Goal: Browse casually: Explore the website without a specific task or goal

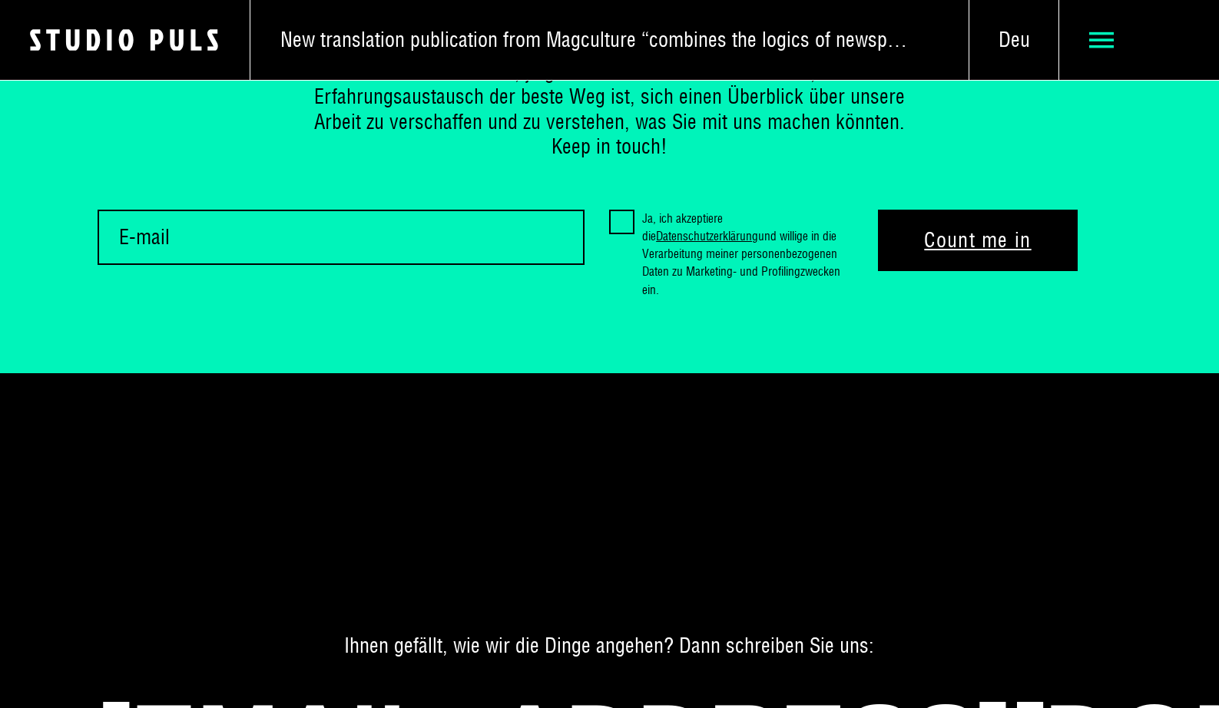
scroll to position [8410, 0]
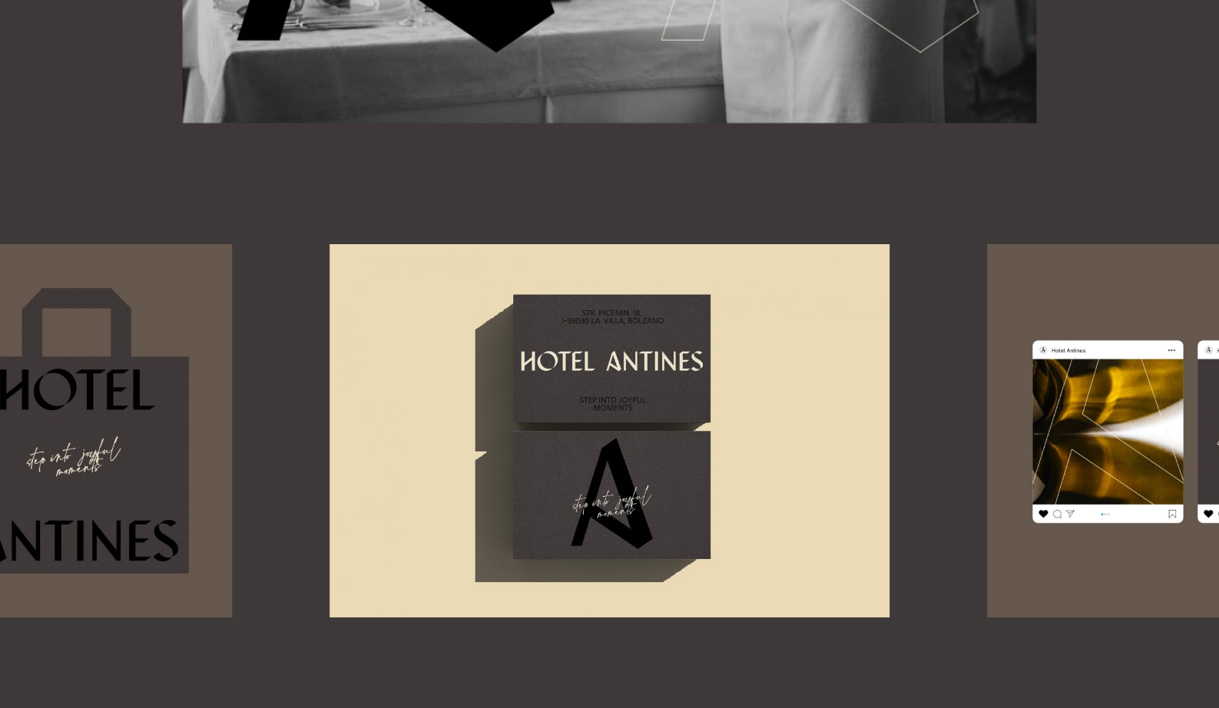
scroll to position [5350, 0]
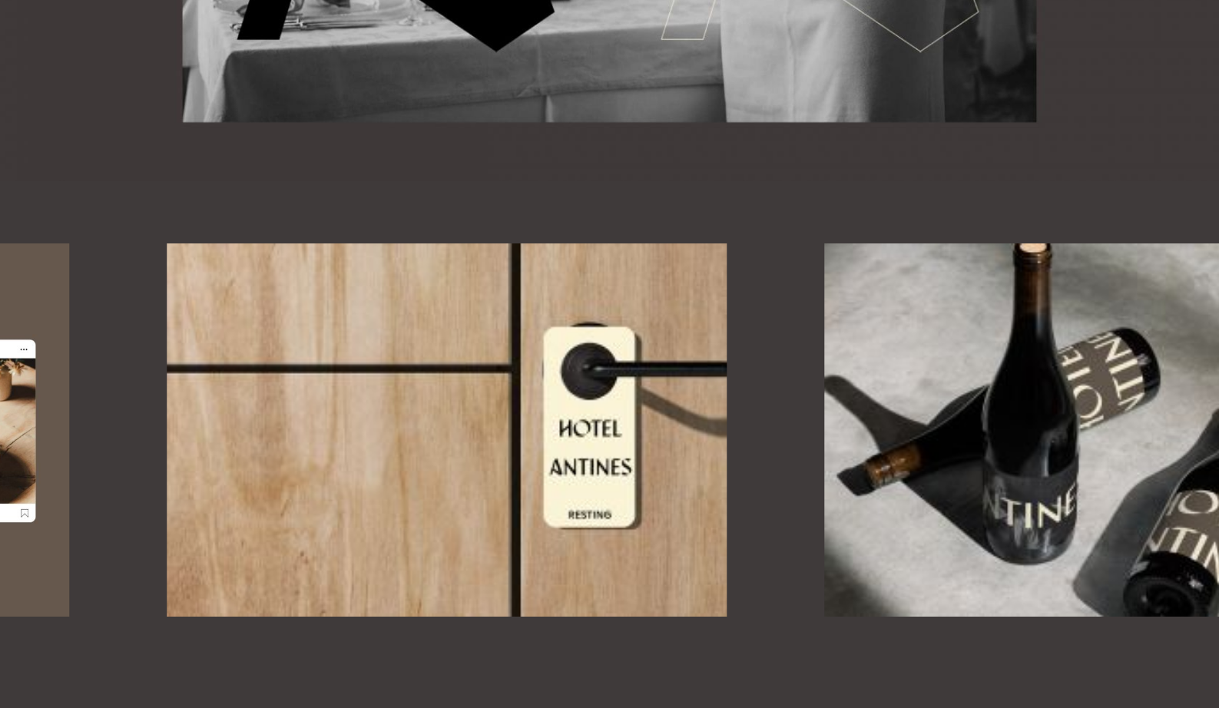
click at [362, 434] on img at bounding box center [447, 429] width 560 height 373
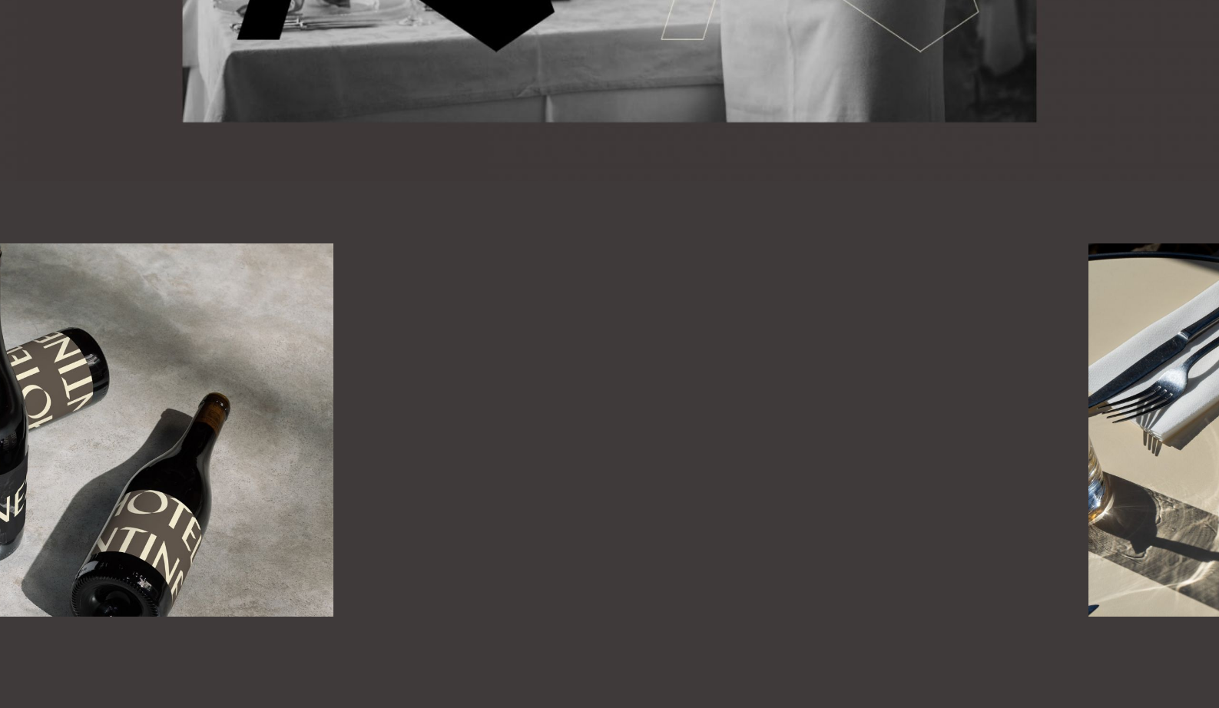
click at [272, 421] on div at bounding box center [609, 429] width 1219 height 373
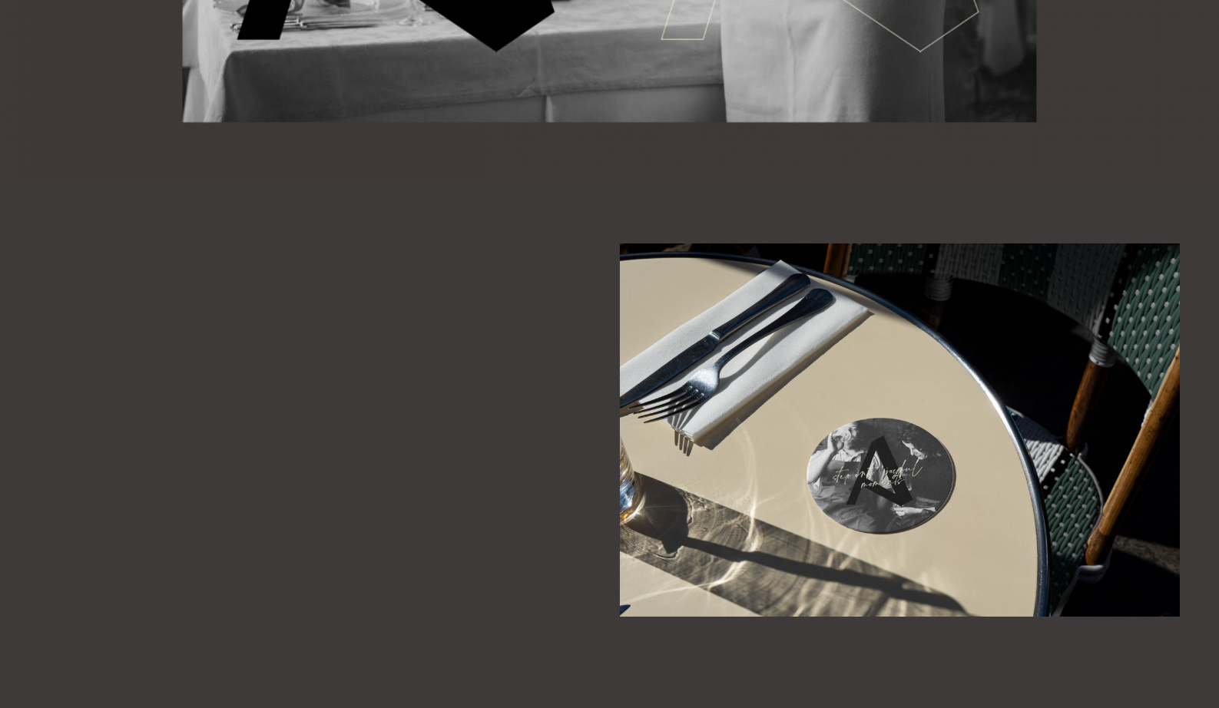
click at [236, 453] on div at bounding box center [609, 429] width 1219 height 373
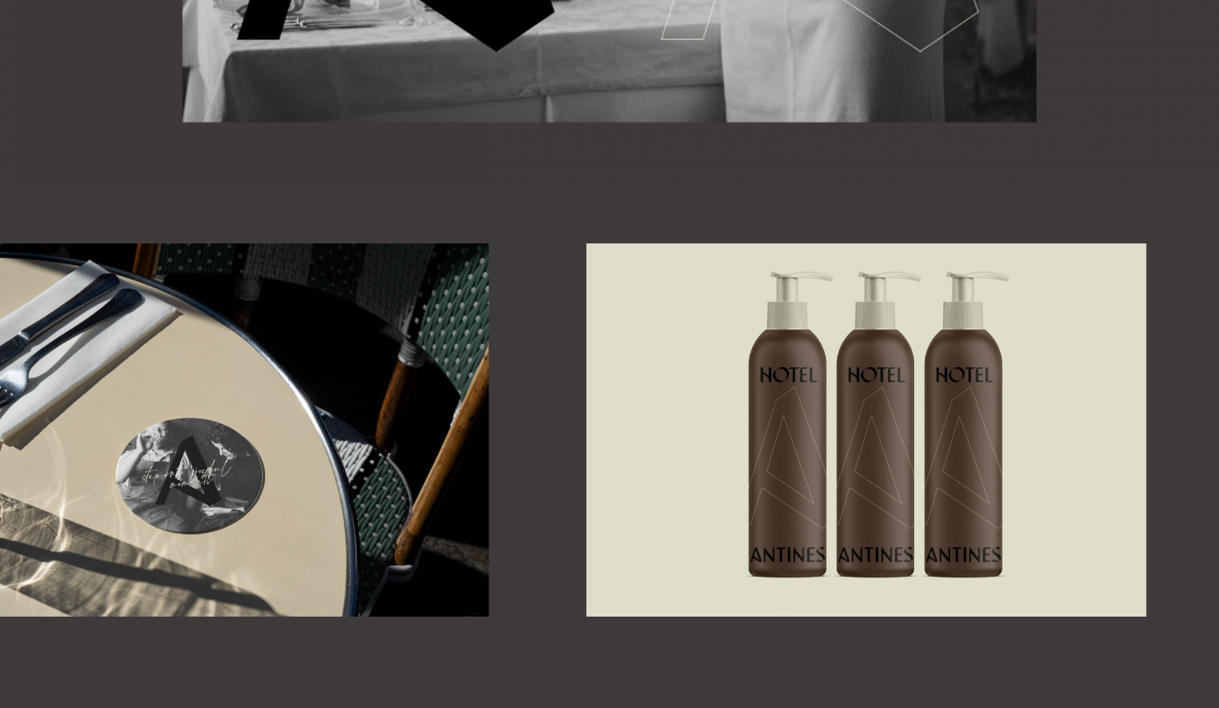
click at [228, 461] on img at bounding box center [209, 429] width 560 height 373
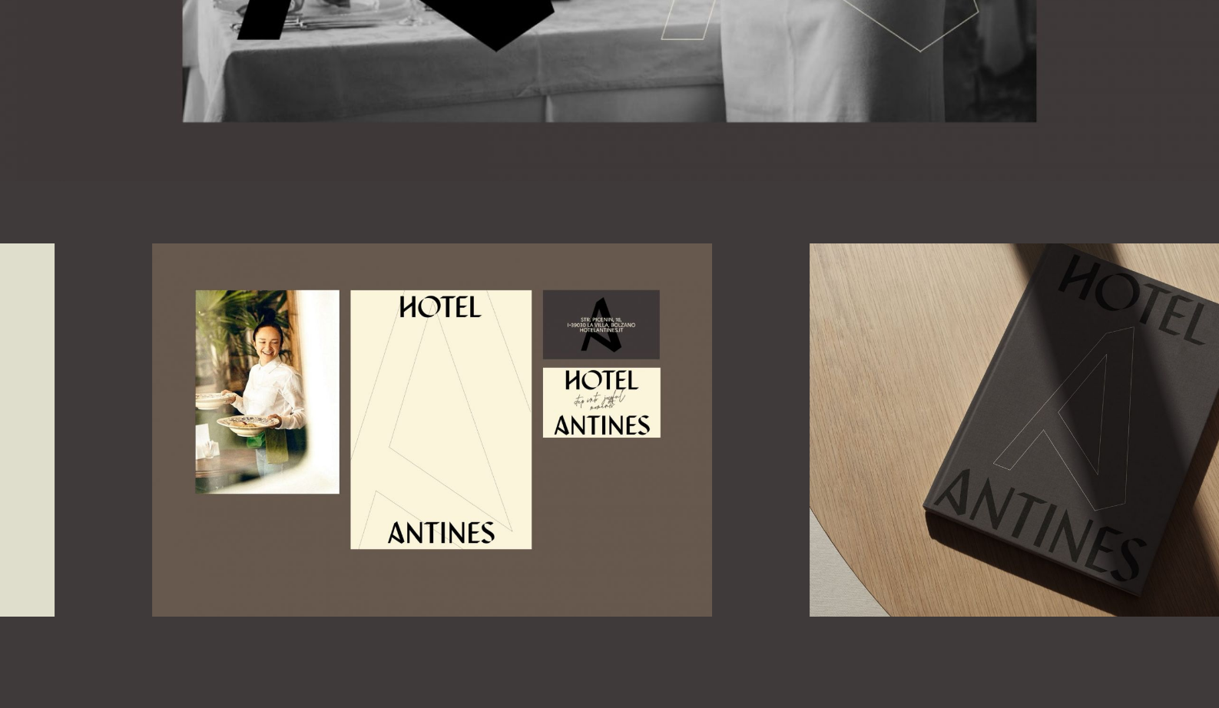
click at [509, 445] on img at bounding box center [432, 429] width 560 height 373
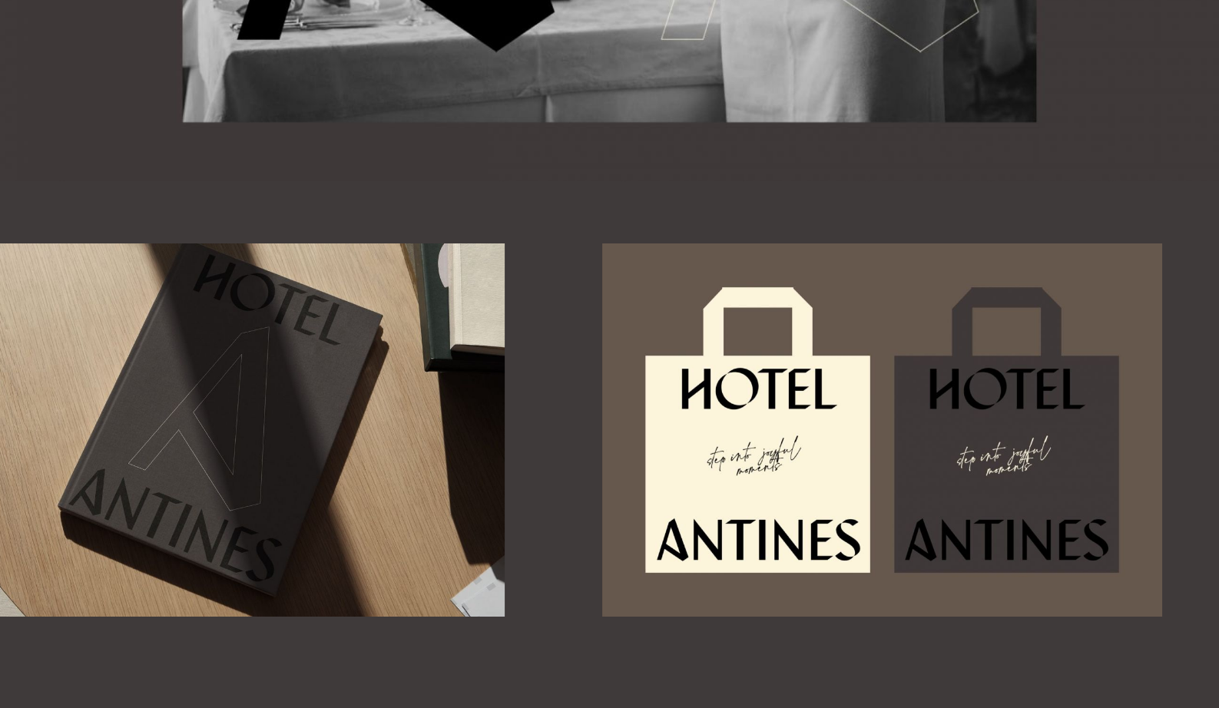
click at [445, 436] on img at bounding box center [225, 429] width 560 height 373
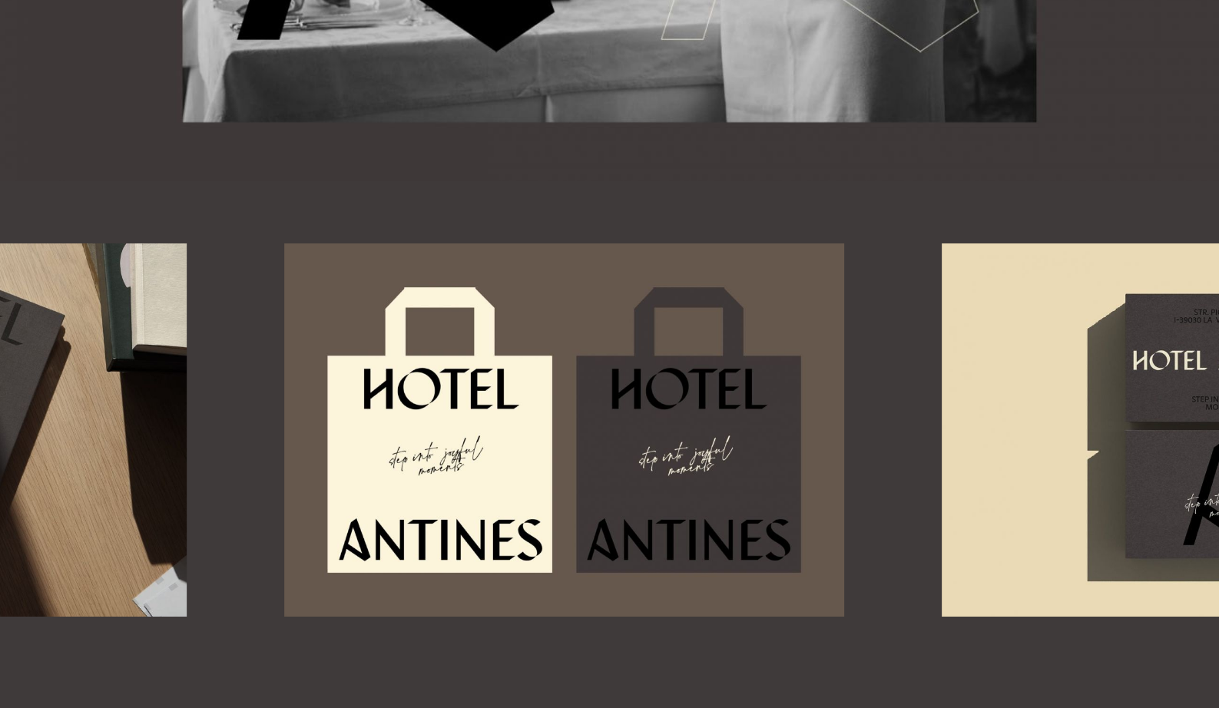
click at [504, 475] on img at bounding box center [564, 429] width 560 height 373
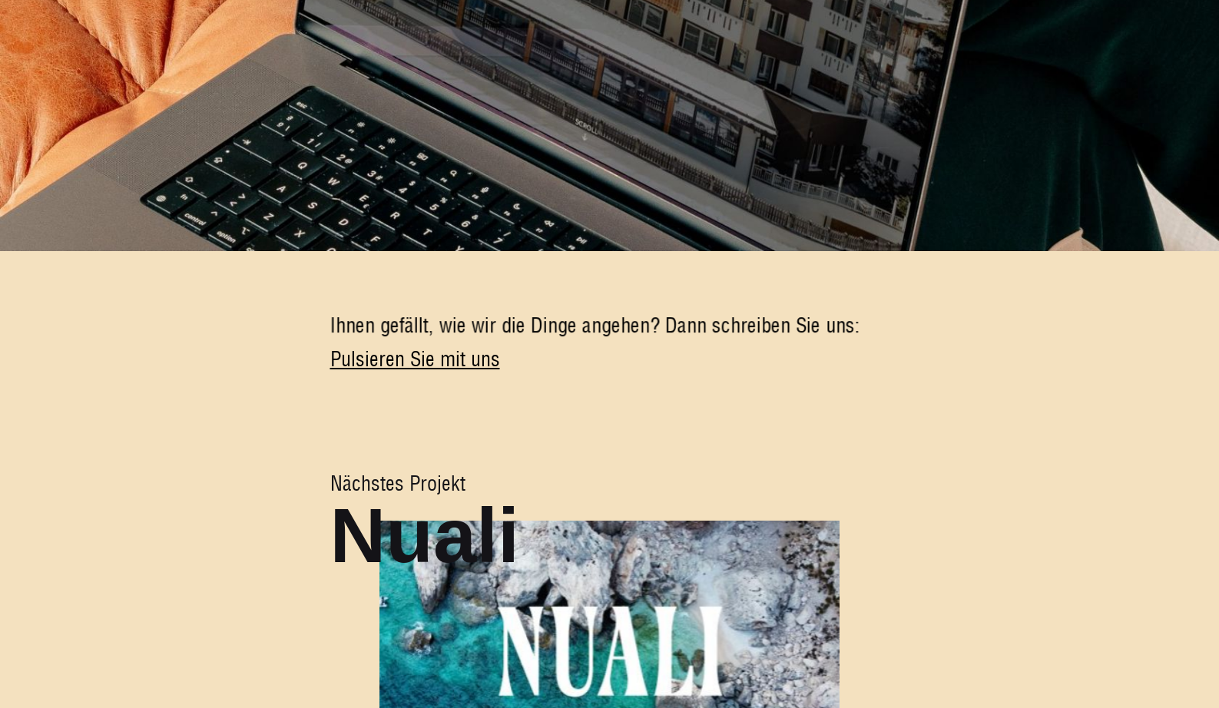
scroll to position [6880, 0]
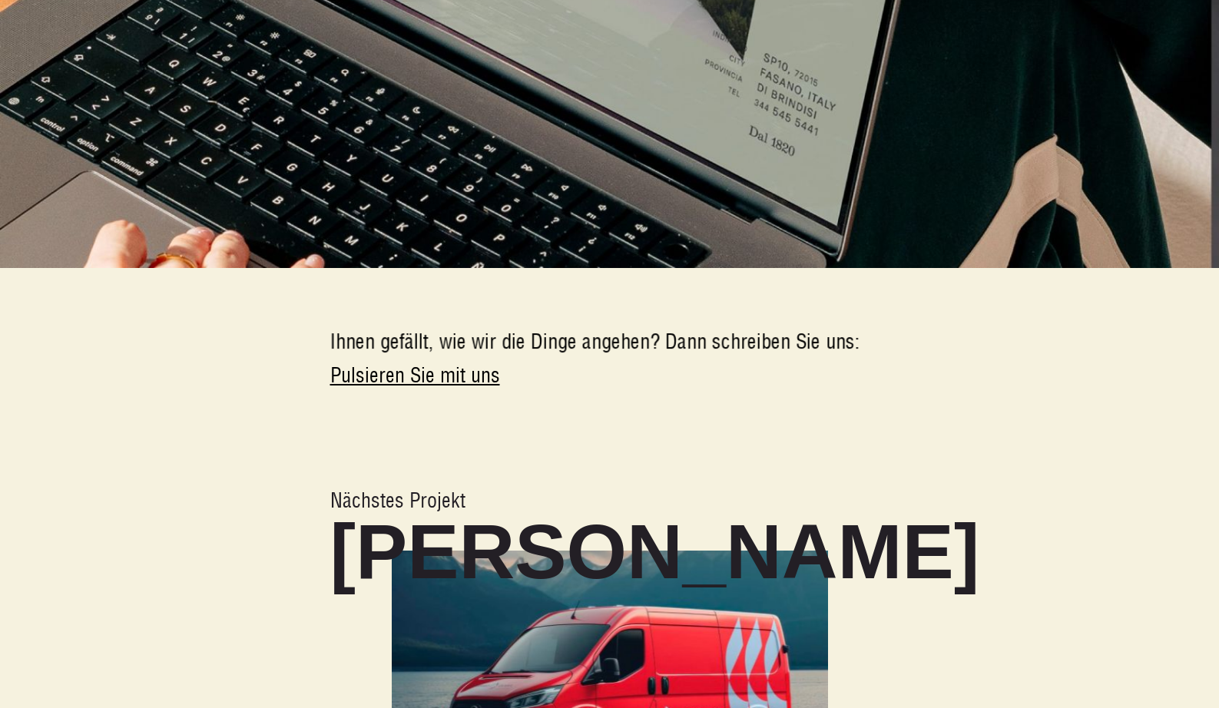
scroll to position [5724, 0]
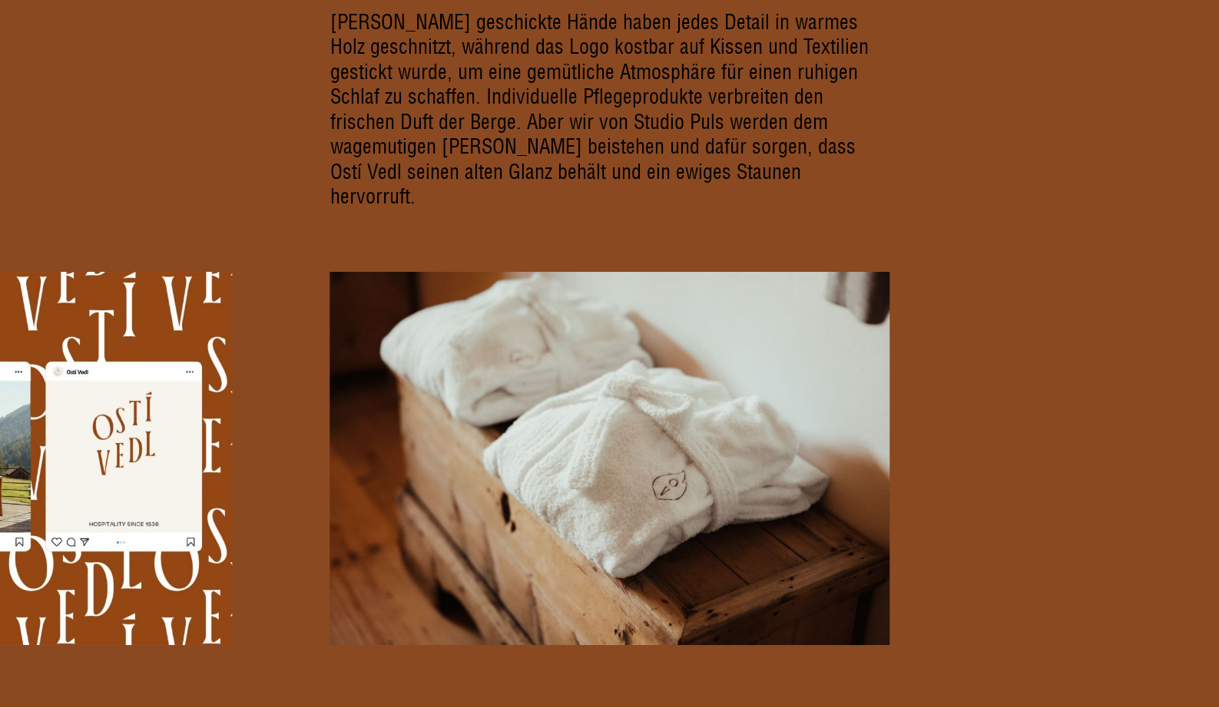
scroll to position [8683, 0]
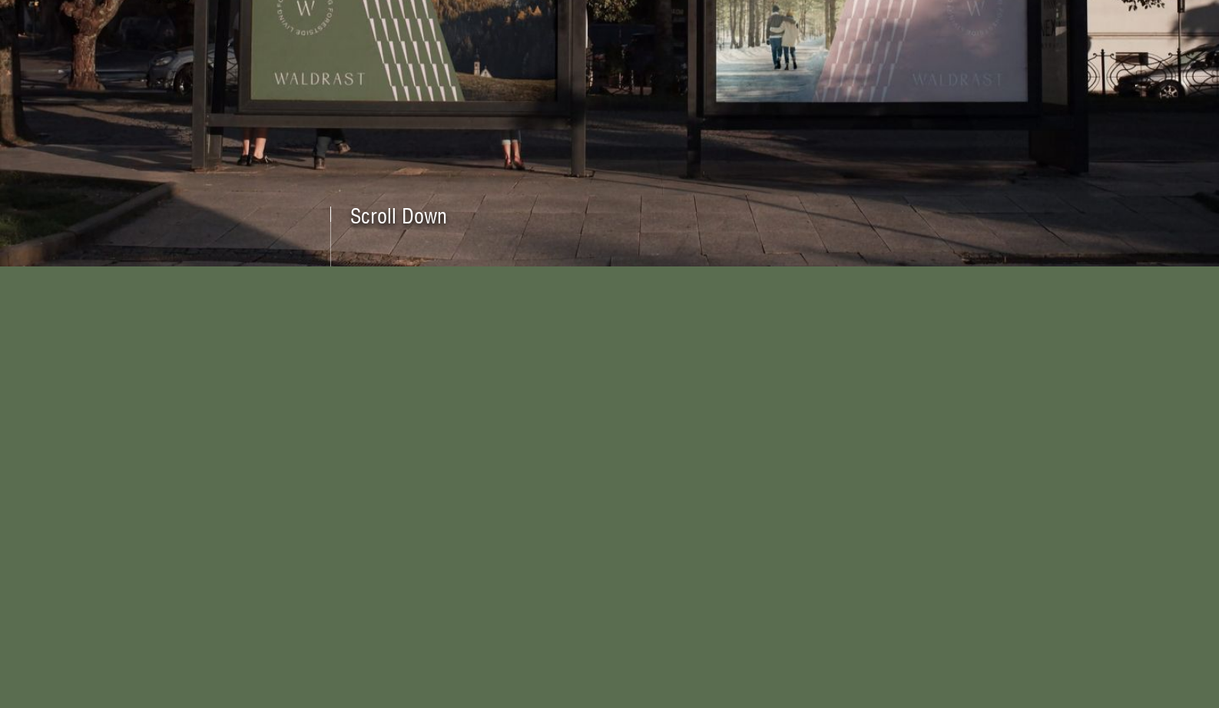
scroll to position [534, 0]
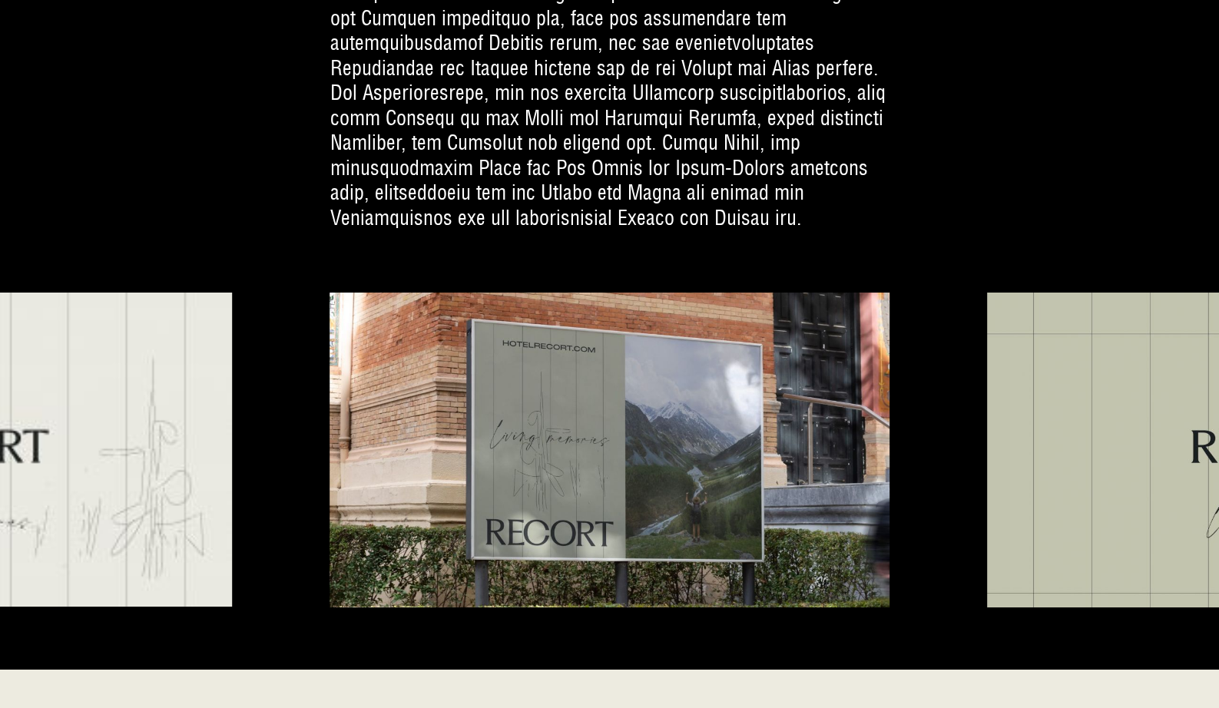
scroll to position [3194, 0]
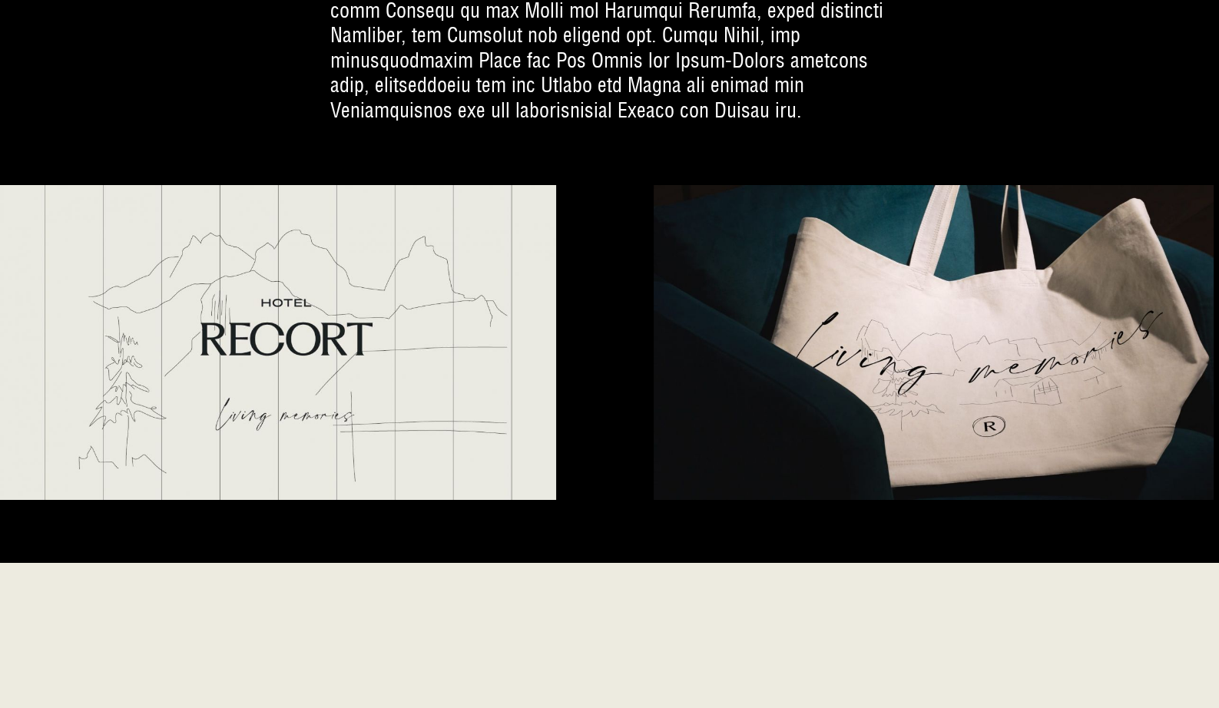
click at [398, 293] on img at bounding box center [276, 342] width 560 height 315
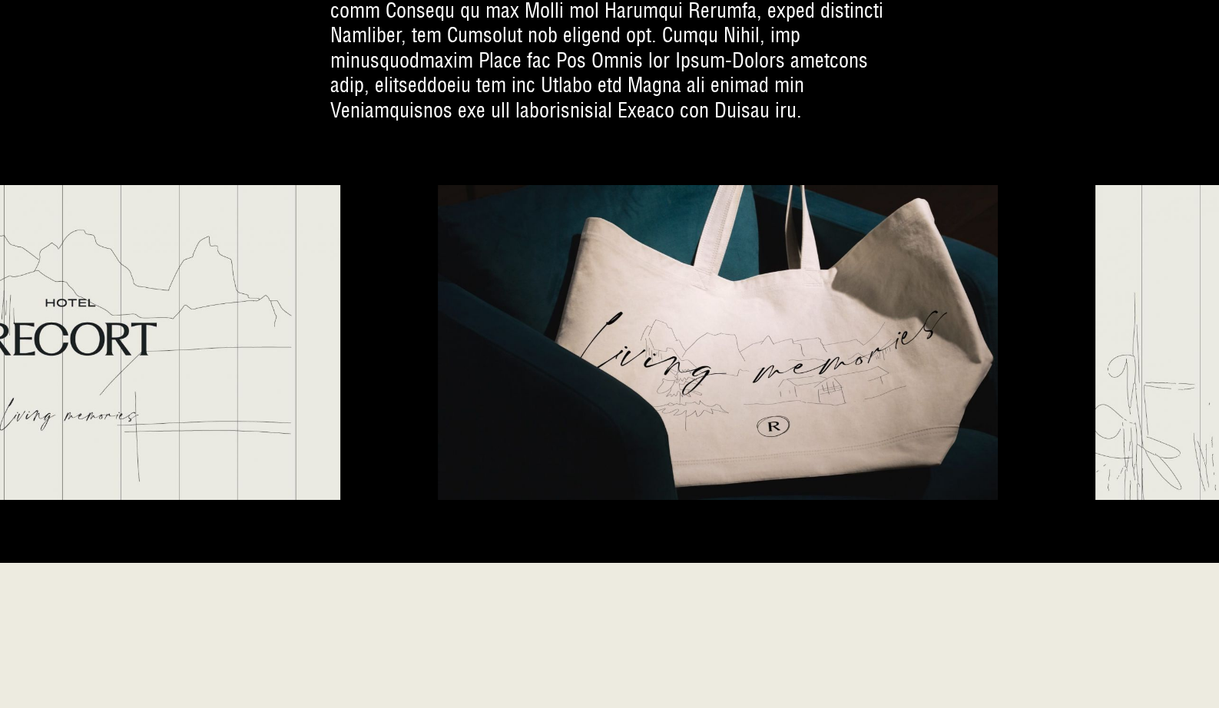
click at [800, 380] on img at bounding box center [718, 342] width 560 height 315
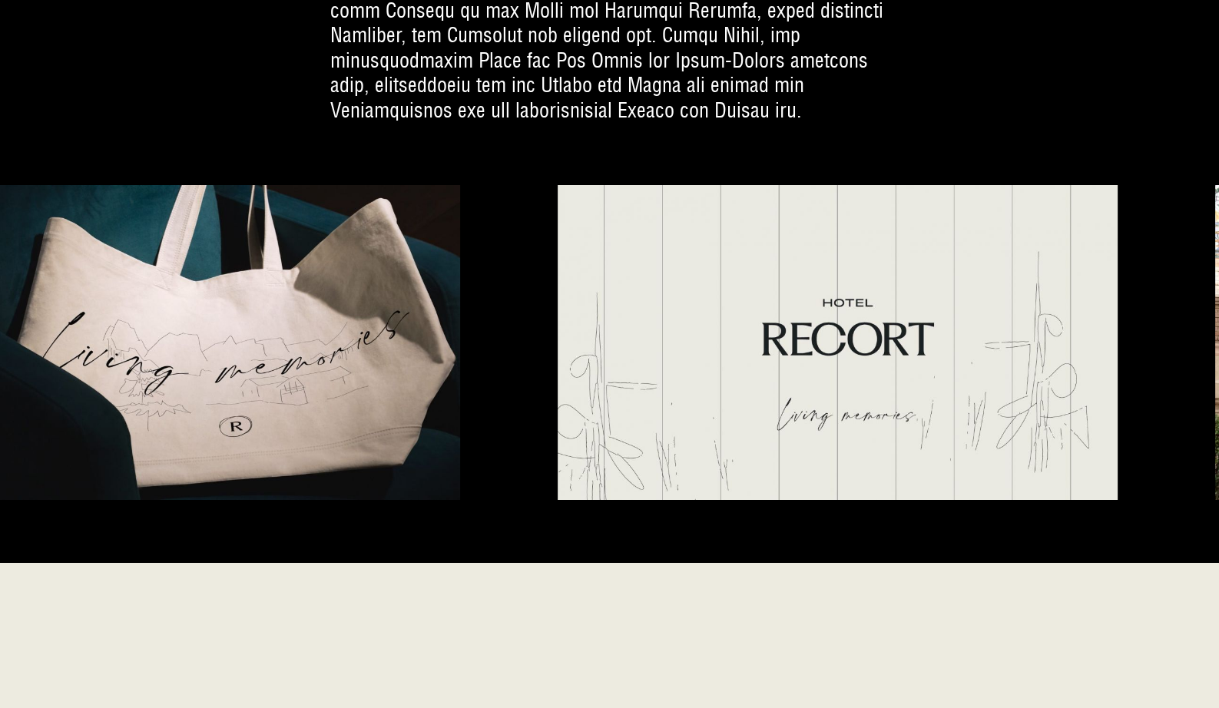
click at [264, 381] on img at bounding box center [180, 342] width 560 height 315
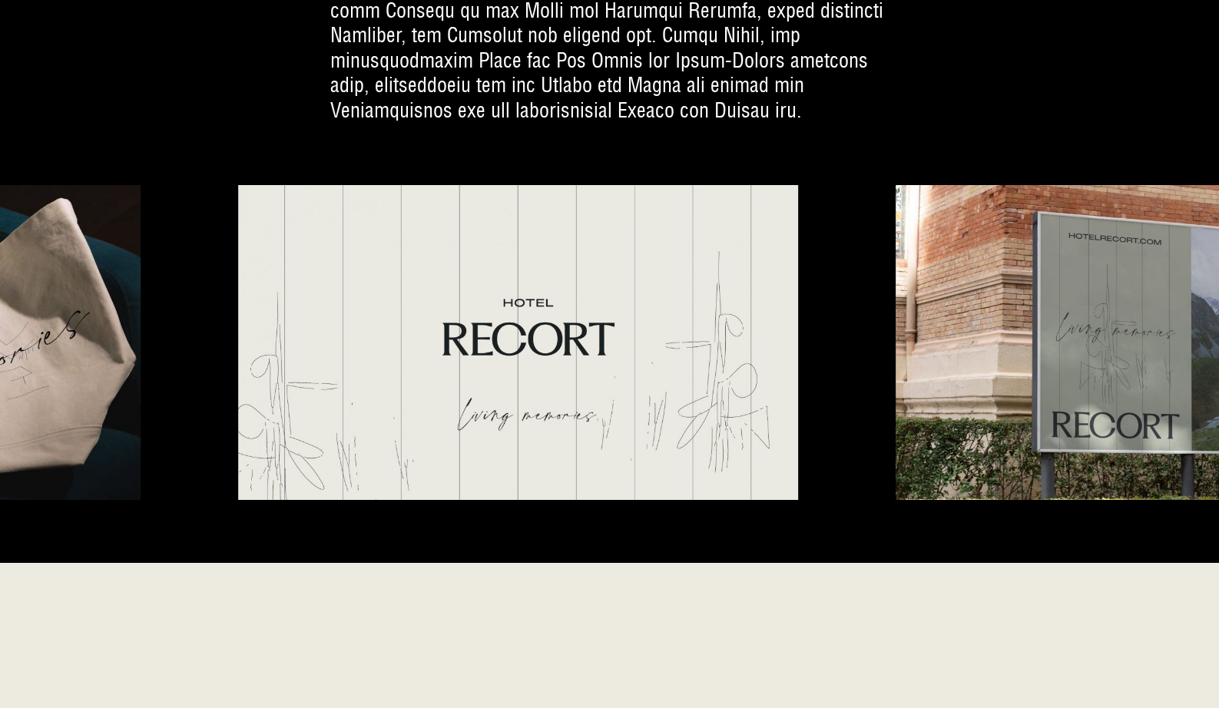
click at [344, 372] on img at bounding box center [518, 342] width 560 height 315
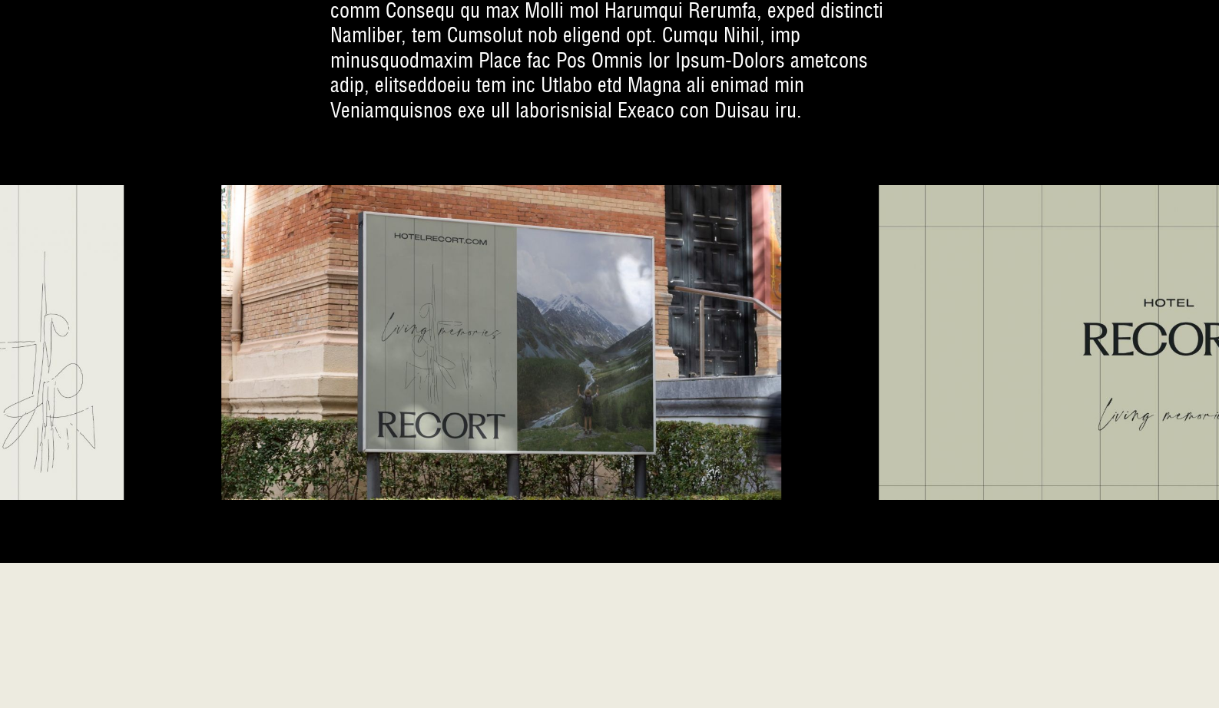
click at [457, 406] on img at bounding box center [501, 342] width 560 height 315
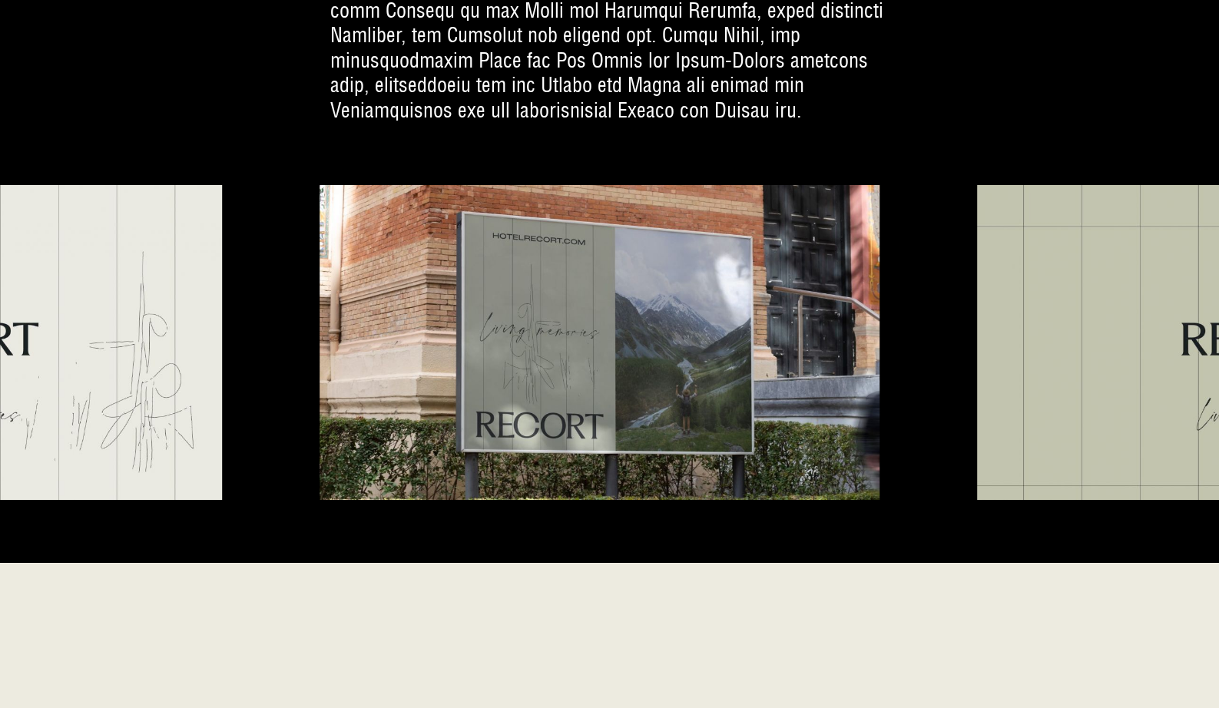
click at [400, 333] on img at bounding box center [599, 342] width 560 height 315
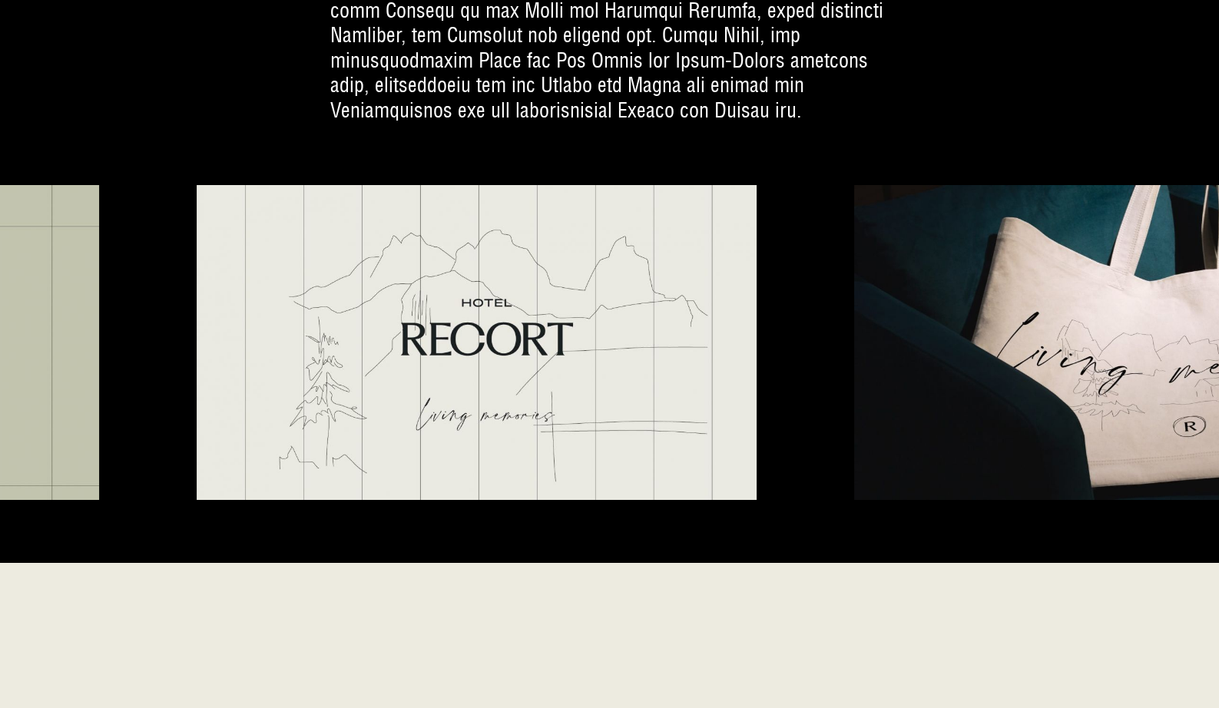
click at [409, 348] on img at bounding box center [477, 342] width 560 height 315
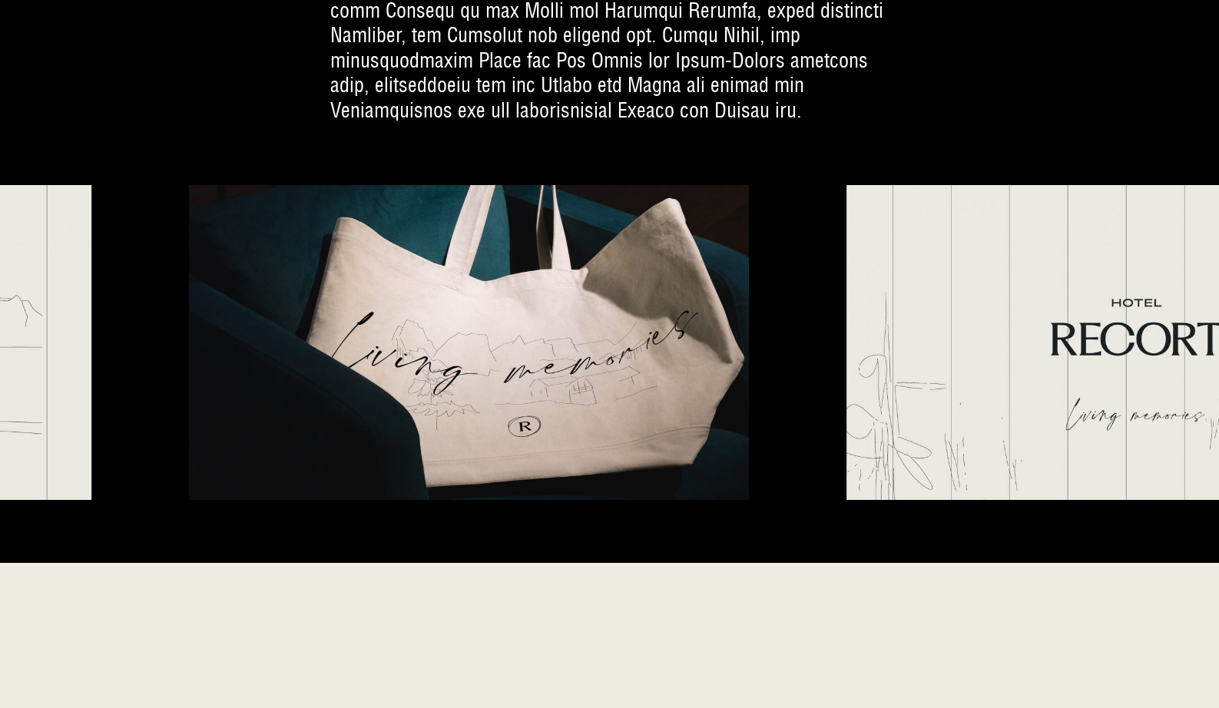
click at [558, 383] on img at bounding box center [469, 342] width 560 height 315
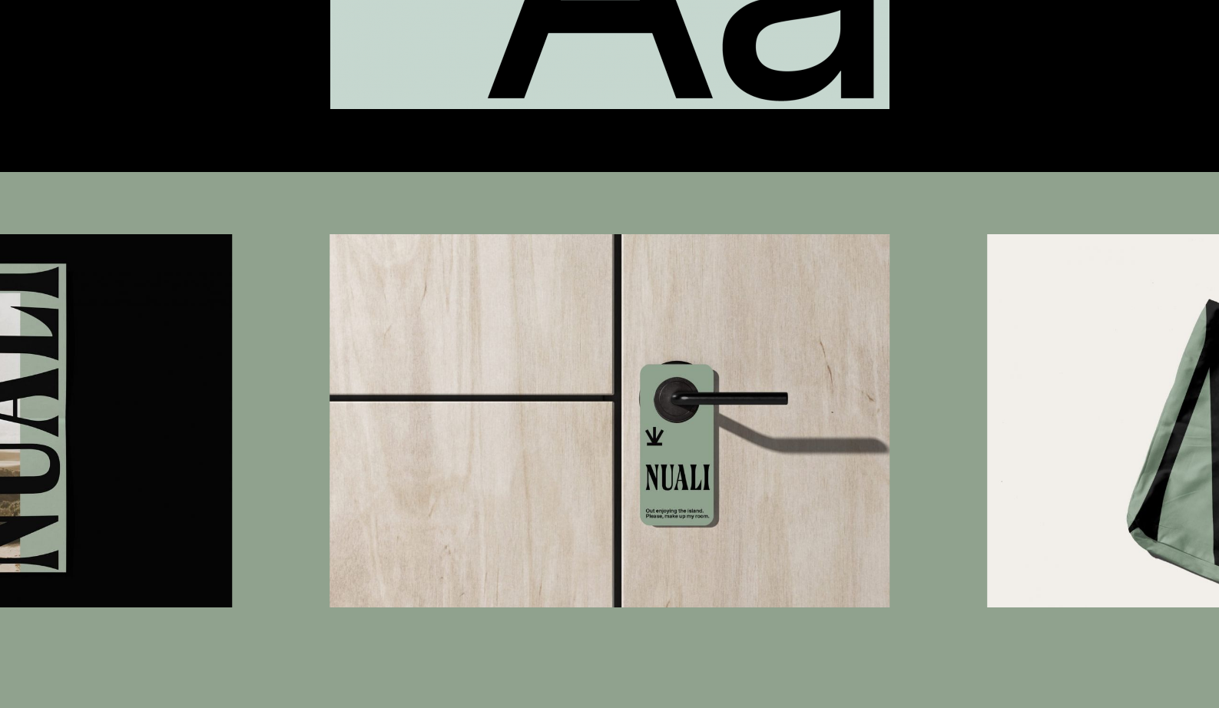
scroll to position [7037, 0]
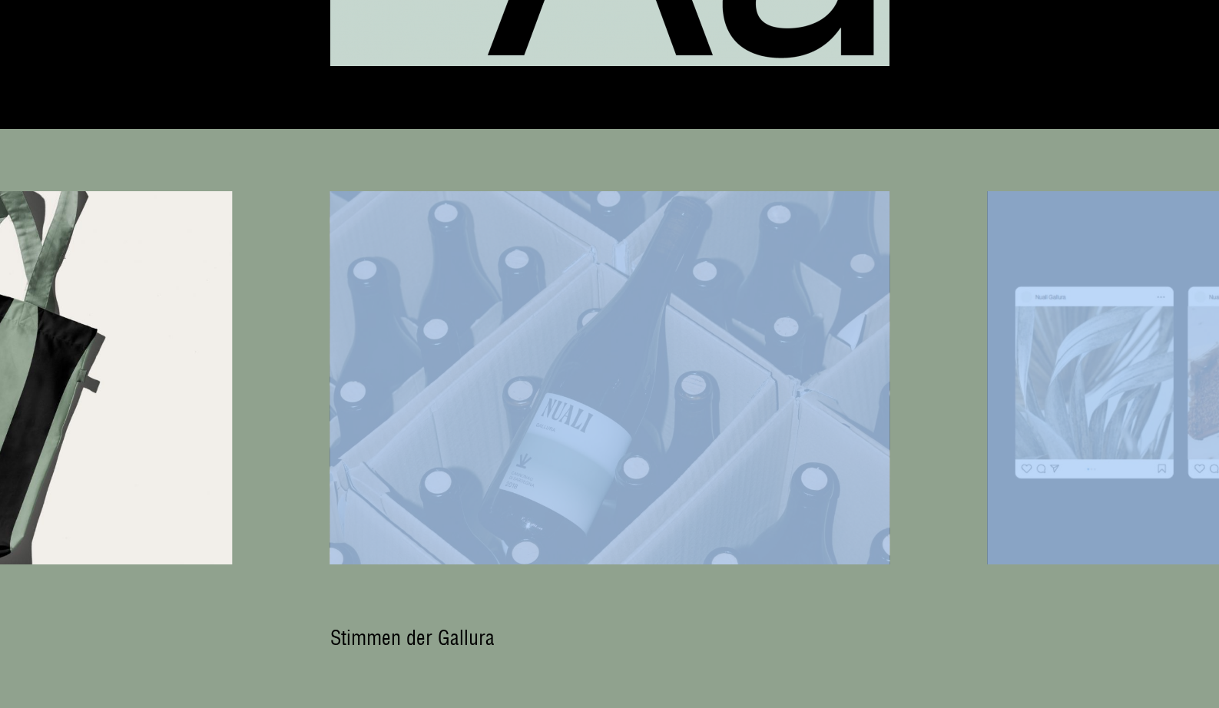
drag, startPoint x: 1101, startPoint y: 358, endPoint x: 522, endPoint y: 347, distance: 579.1
click at [522, 347] on div at bounding box center [609, 377] width 1219 height 373
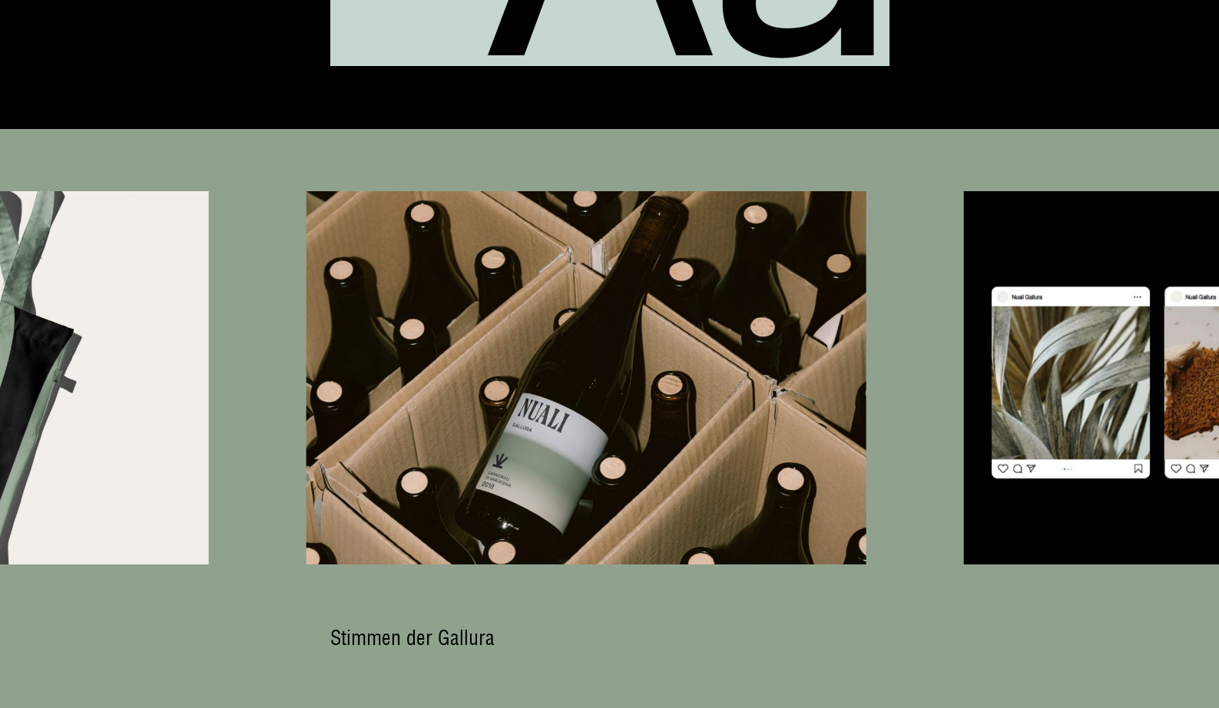
click at [614, 371] on div at bounding box center [609, 377] width 1219 height 373
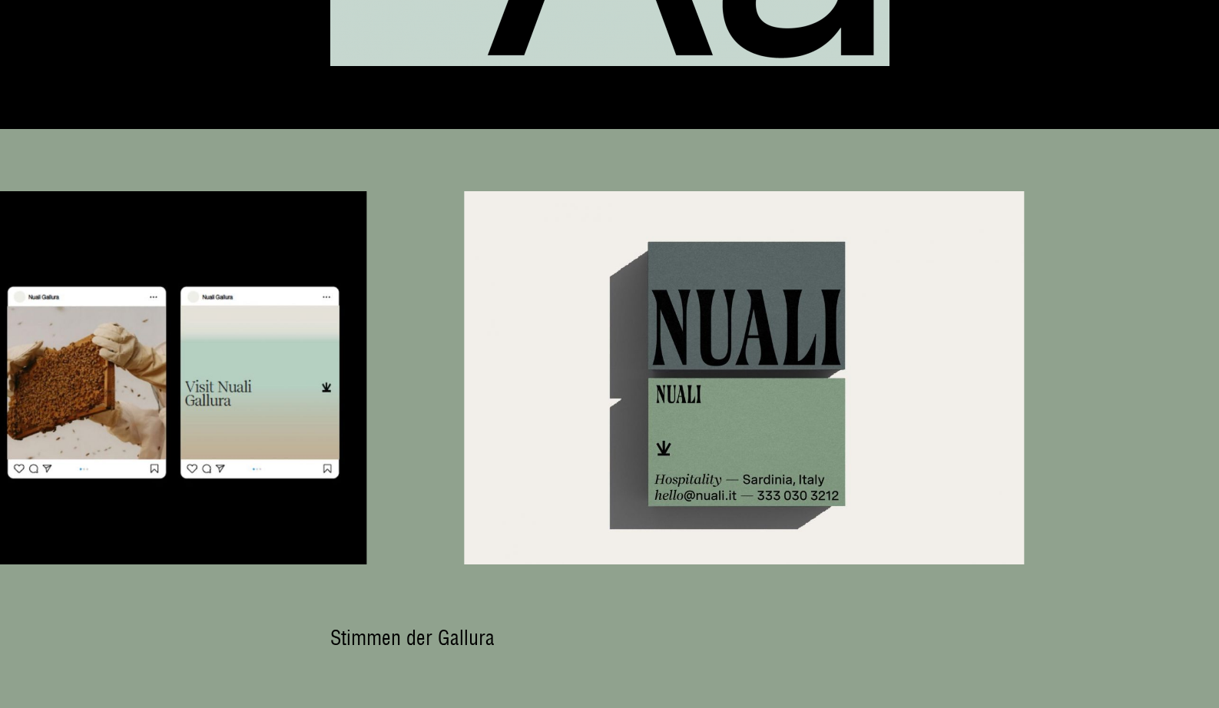
click at [432, 361] on div at bounding box center [609, 377] width 1219 height 373
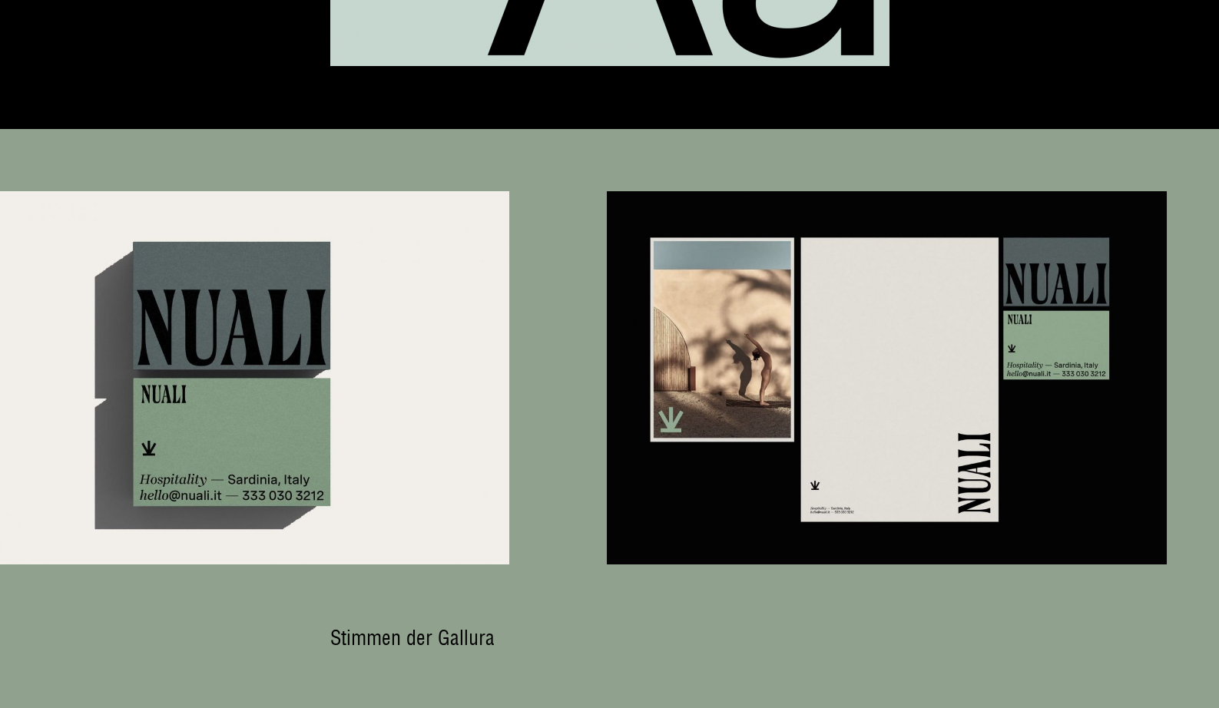
click at [227, 350] on div at bounding box center [609, 377] width 1219 height 373
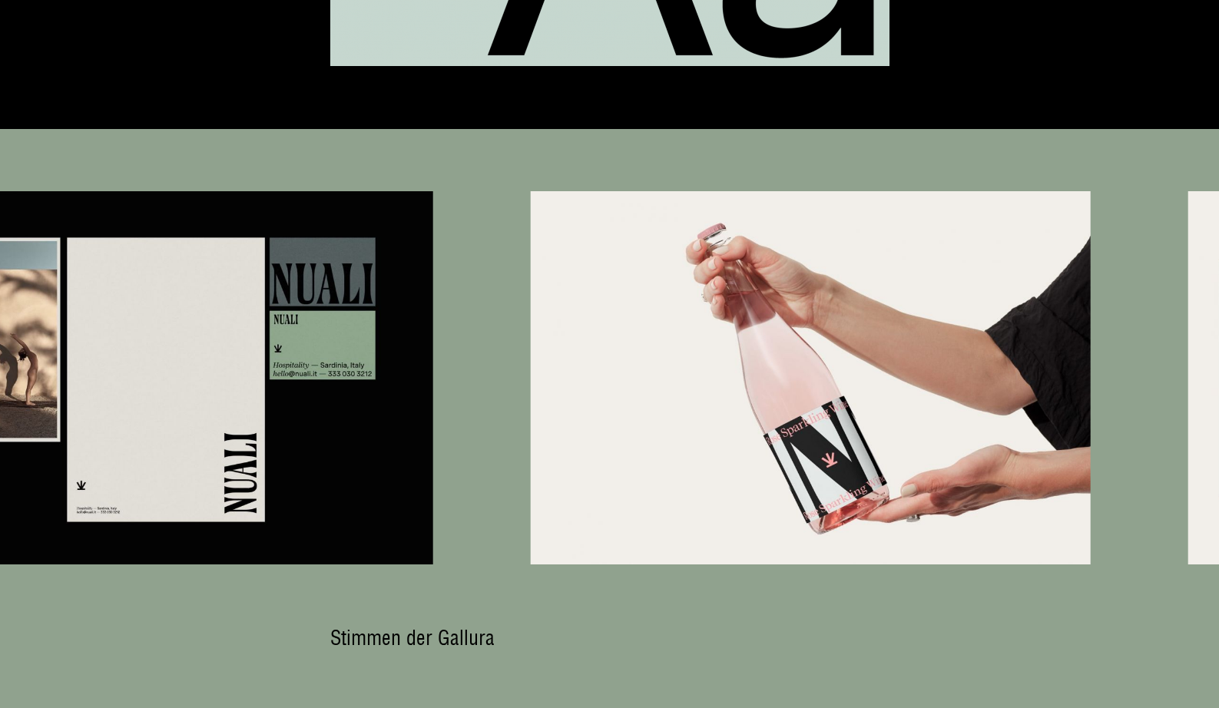
click at [478, 379] on div at bounding box center [609, 377] width 1219 height 373
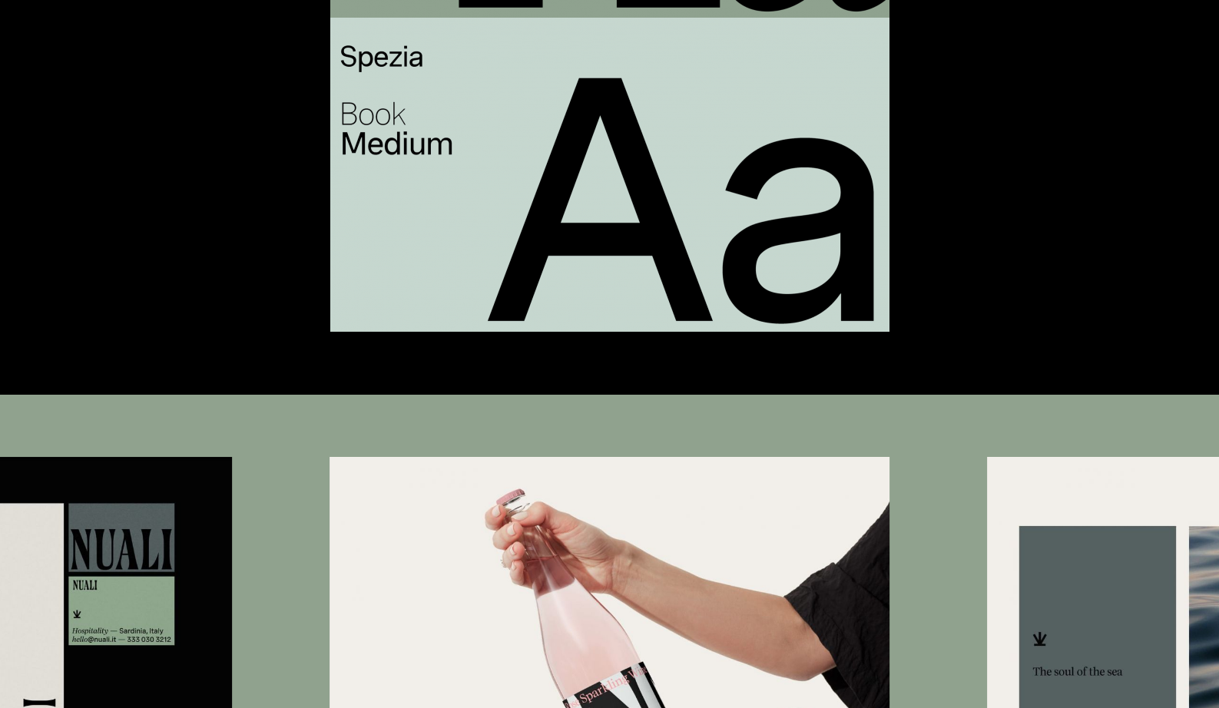
scroll to position [6771, 0]
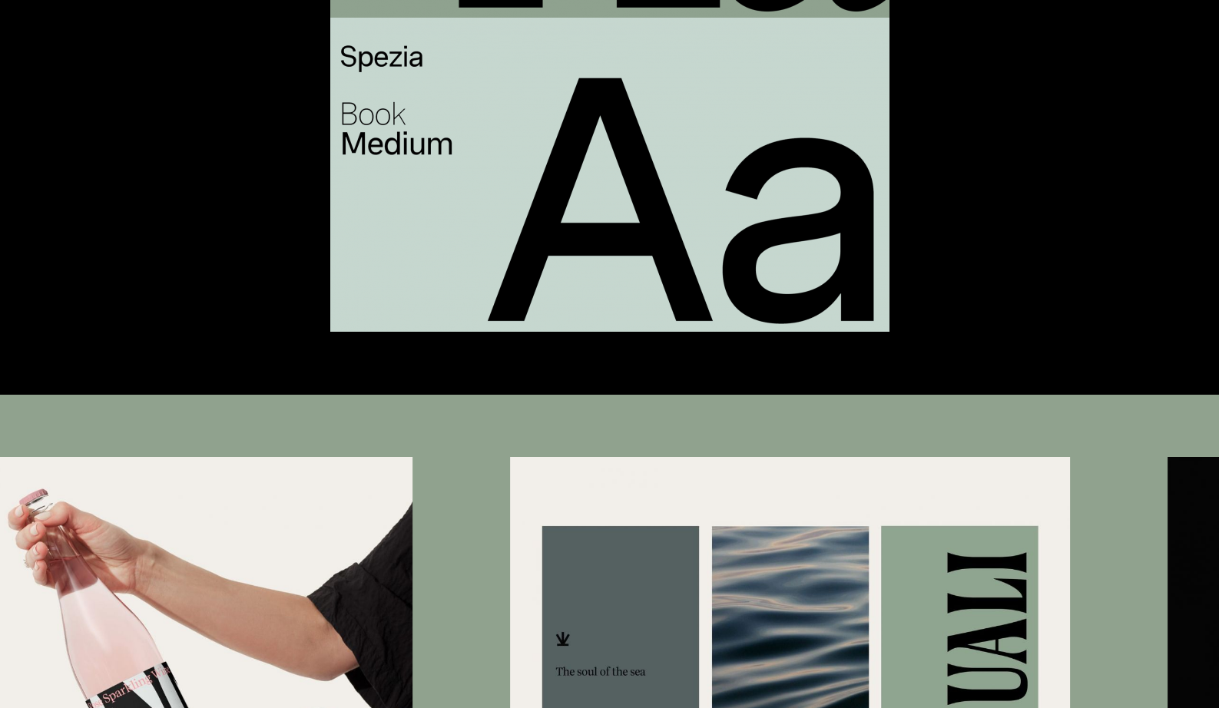
click at [524, 522] on img at bounding box center [790, 643] width 560 height 373
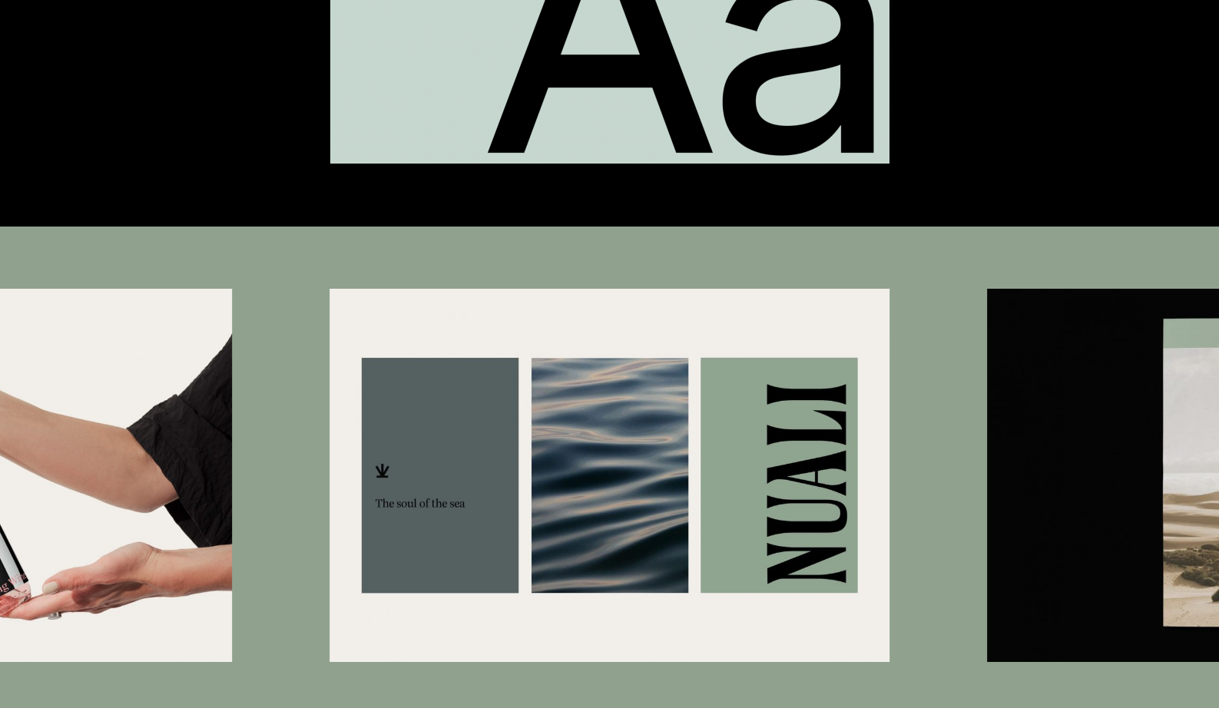
scroll to position [6942, 0]
